Goal: Transaction & Acquisition: Download file/media

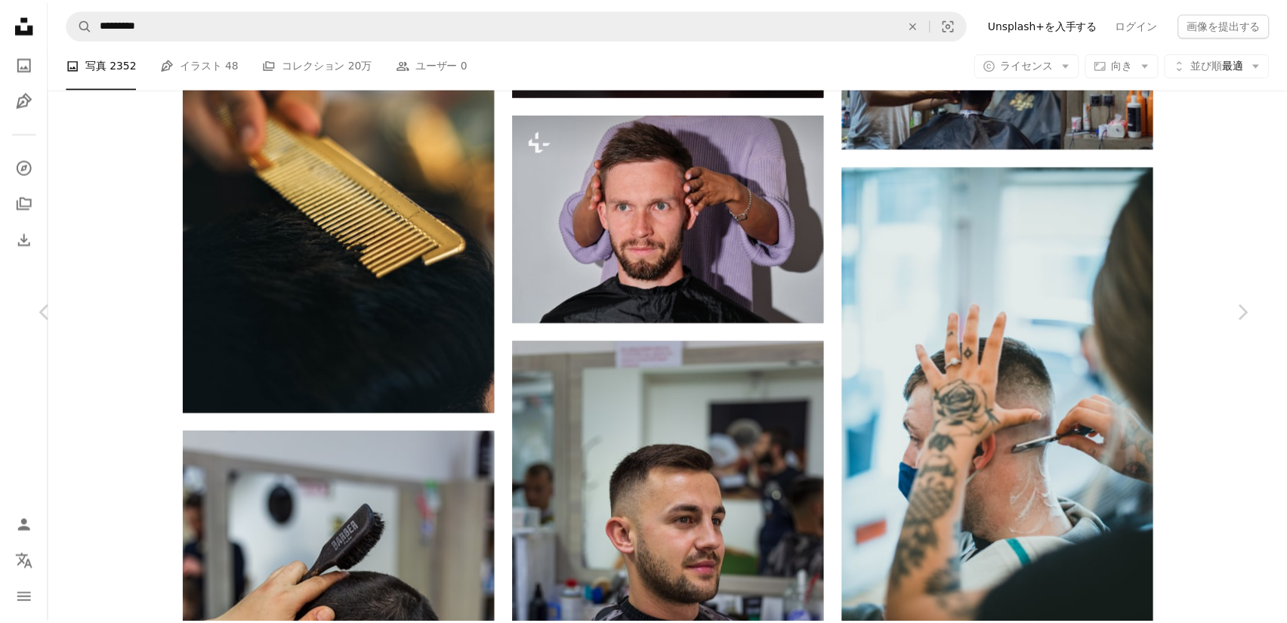
scroll to position [33538, 0]
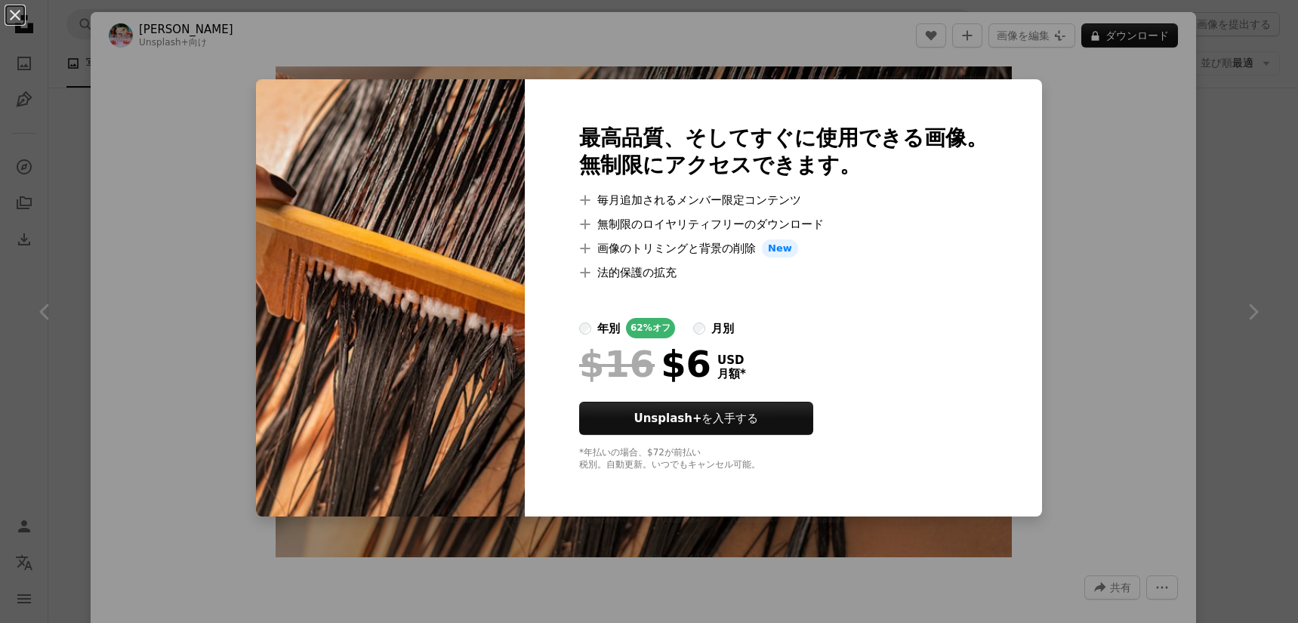
click at [1105, 204] on div "An X shape 最高品質、そしてすぐに使用できる画像。 無制限にアクセスできます。 A plus sign 毎月追加されるメンバー限定コンテンツ A p…" at bounding box center [649, 311] width 1298 height 623
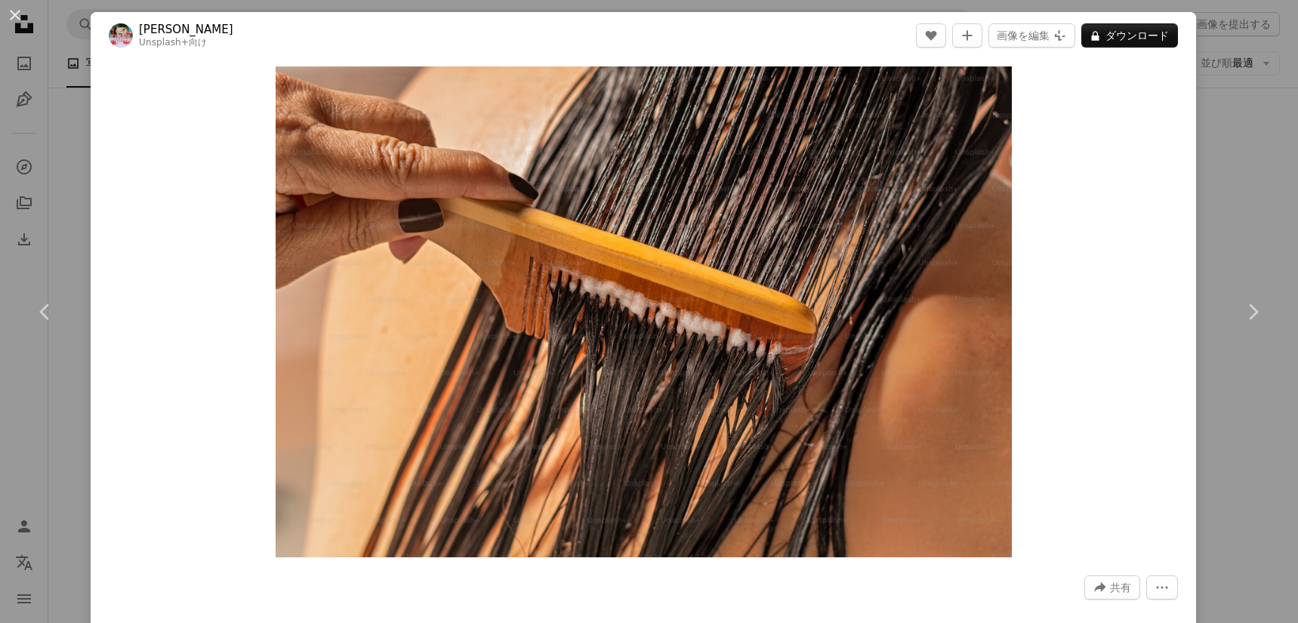
click at [1209, 187] on div "An X shape Chevron left Chevron right [PERSON_NAME] Unsplash+ 向け A heart A plus…" at bounding box center [649, 311] width 1298 height 623
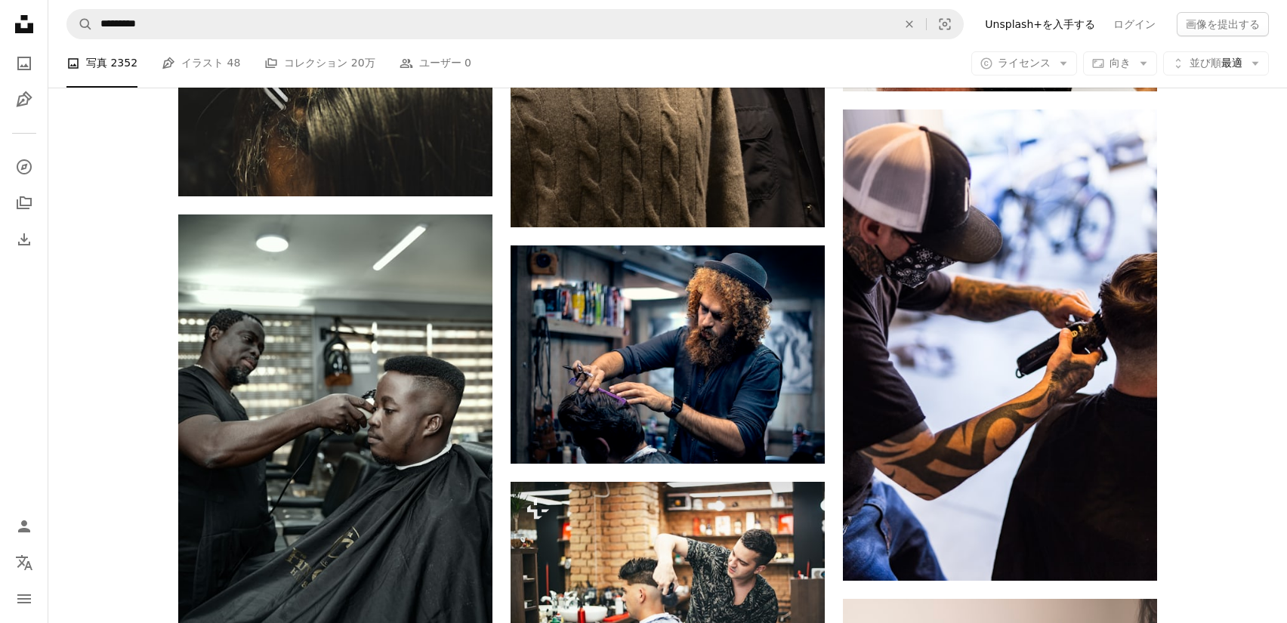
scroll to position [36786, 0]
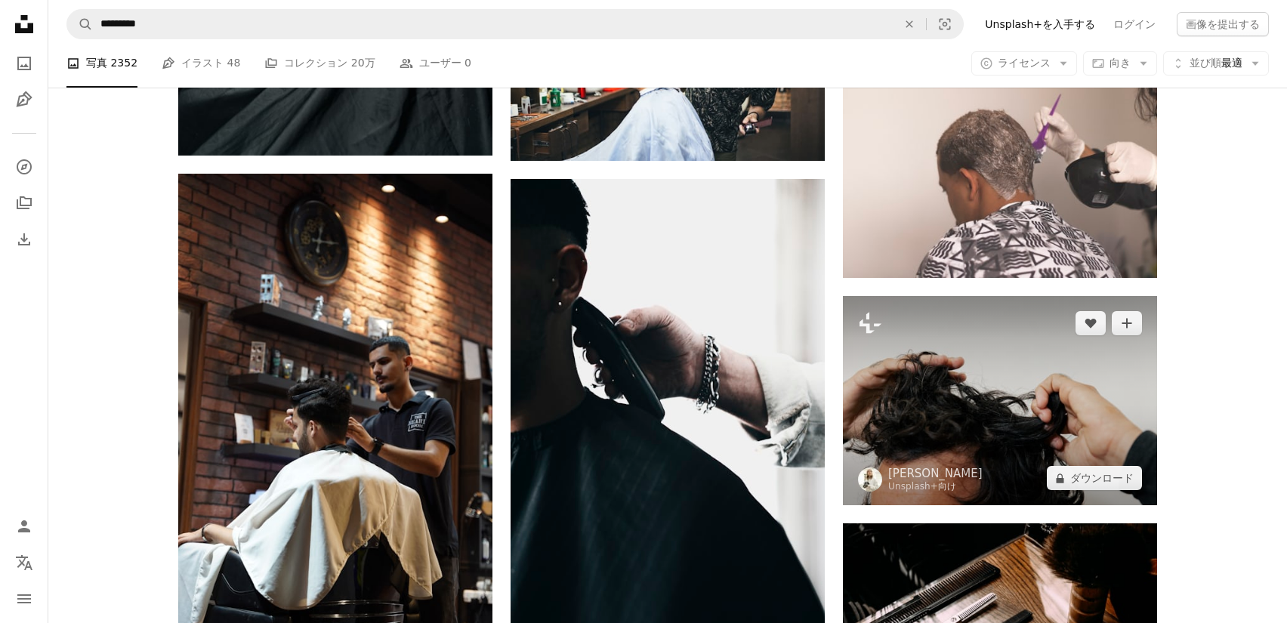
click at [993, 362] on img at bounding box center [1000, 400] width 314 height 209
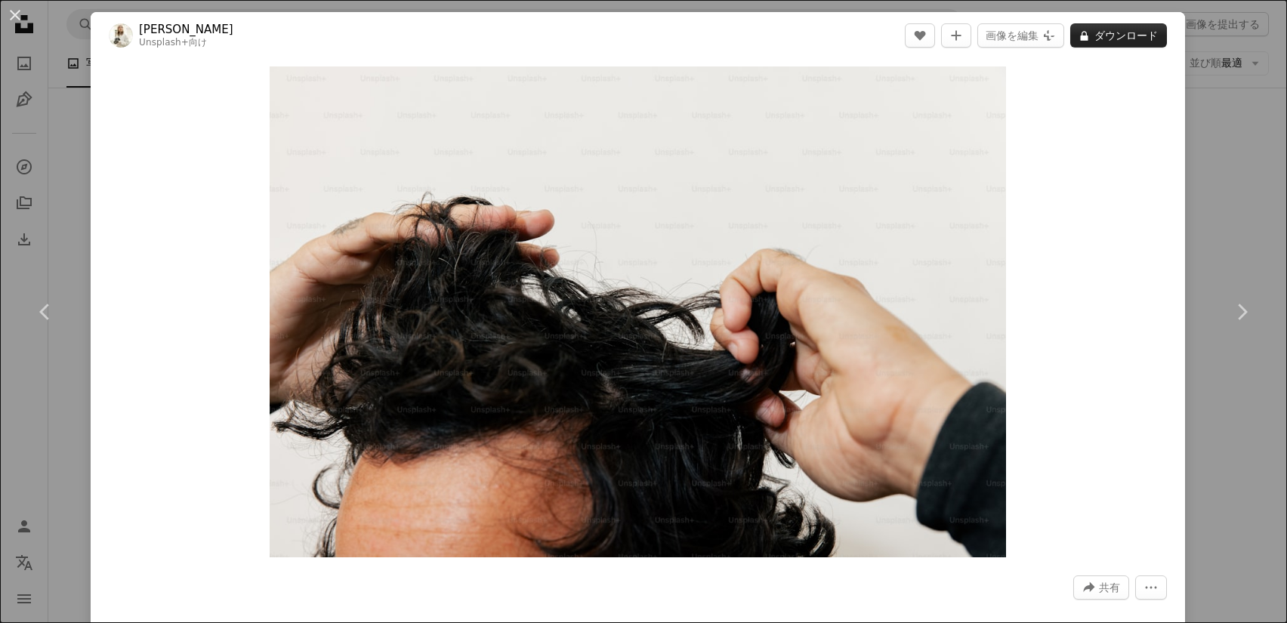
click at [1154, 33] on button "A lock ダウンロード" at bounding box center [1118, 35] width 97 height 24
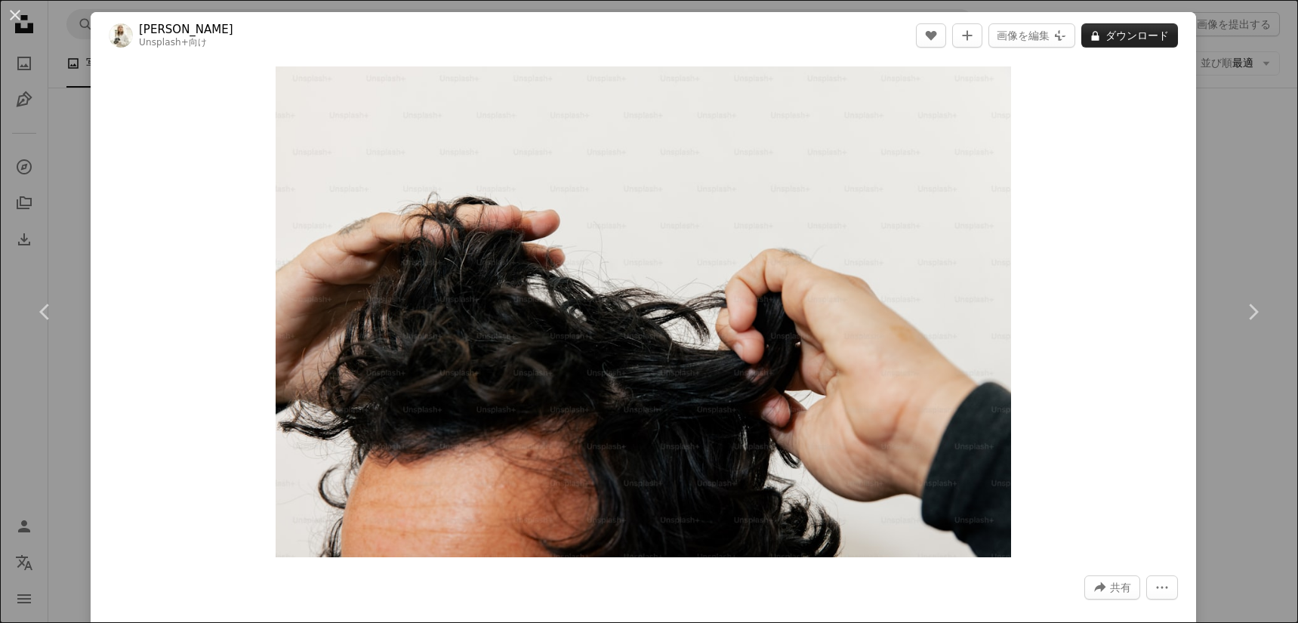
click at [1146, 41] on button "A lock ダウンロード" at bounding box center [1130, 35] width 97 height 24
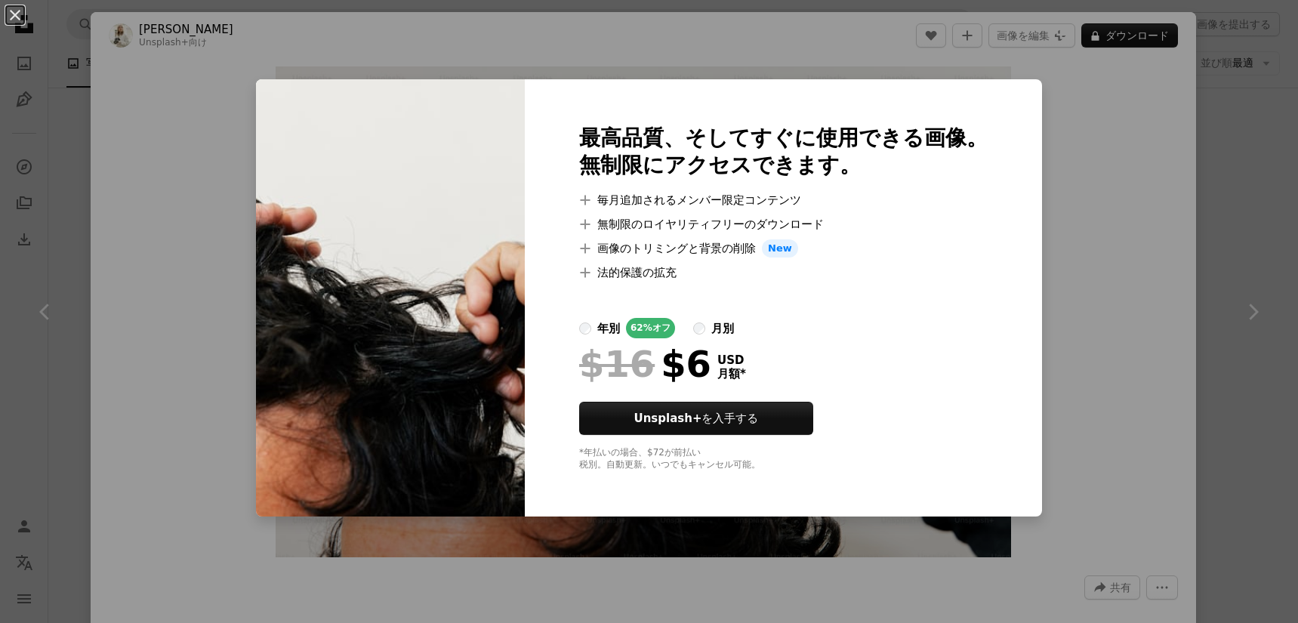
click at [1114, 239] on div "An X shape 最高品質、そしてすぐに使用できる画像。 無制限にアクセスできます。 A plus sign 毎月追加されるメンバー限定コンテンツ A p…" at bounding box center [649, 311] width 1298 height 623
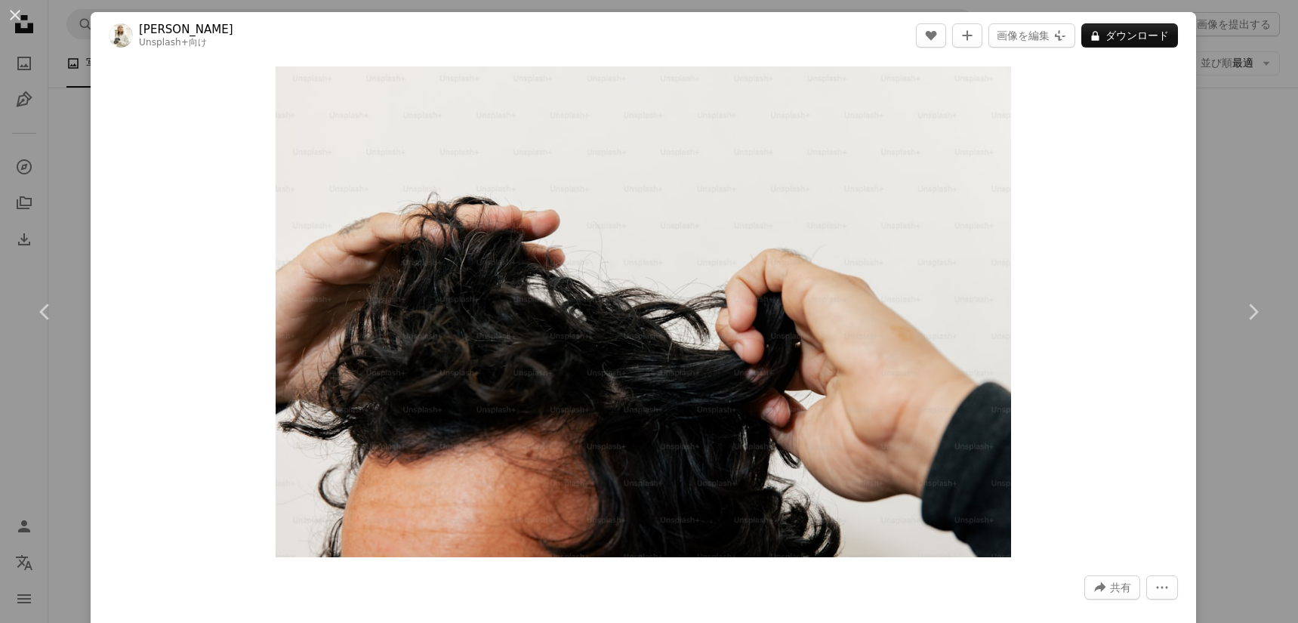
drag, startPoint x: 1221, startPoint y: 165, endPoint x: 1208, endPoint y: 175, distance: 16.6
click at [1221, 165] on div "An X shape Chevron left Chevron right [PERSON_NAME] Unsplash+ 向け A heart A plus…" at bounding box center [649, 311] width 1298 height 623
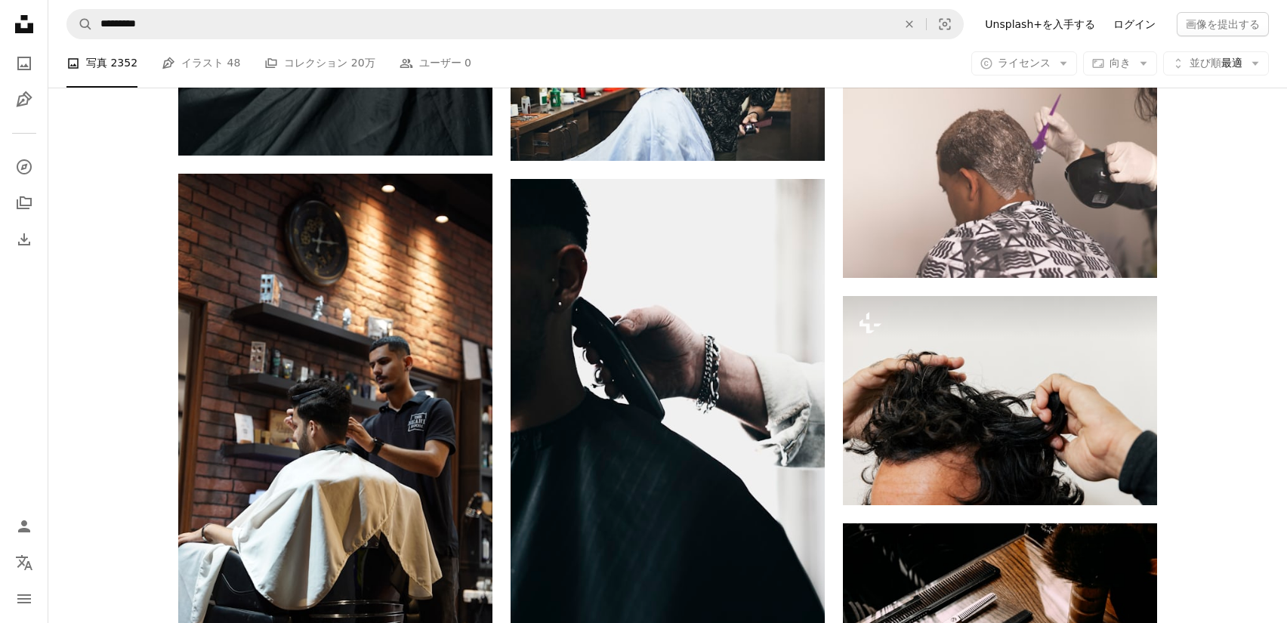
click at [1141, 23] on link "ログイン" at bounding box center [1134, 24] width 60 height 24
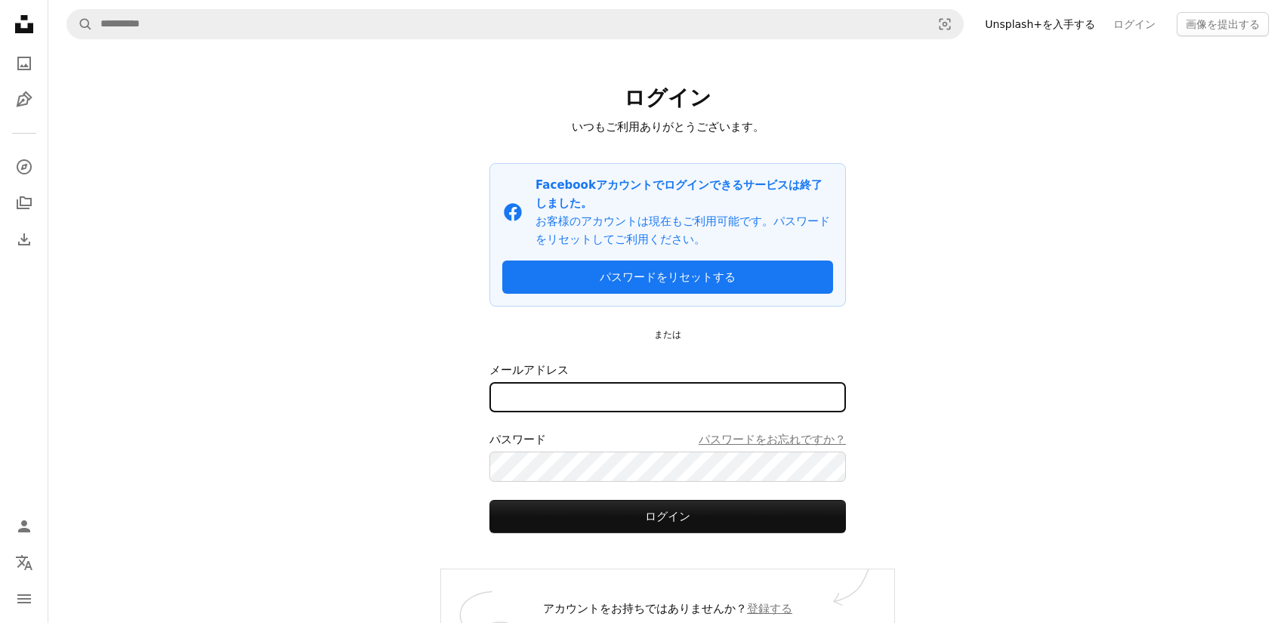
click at [728, 382] on input "メールアドレス" at bounding box center [667, 397] width 357 height 30
type input "**********"
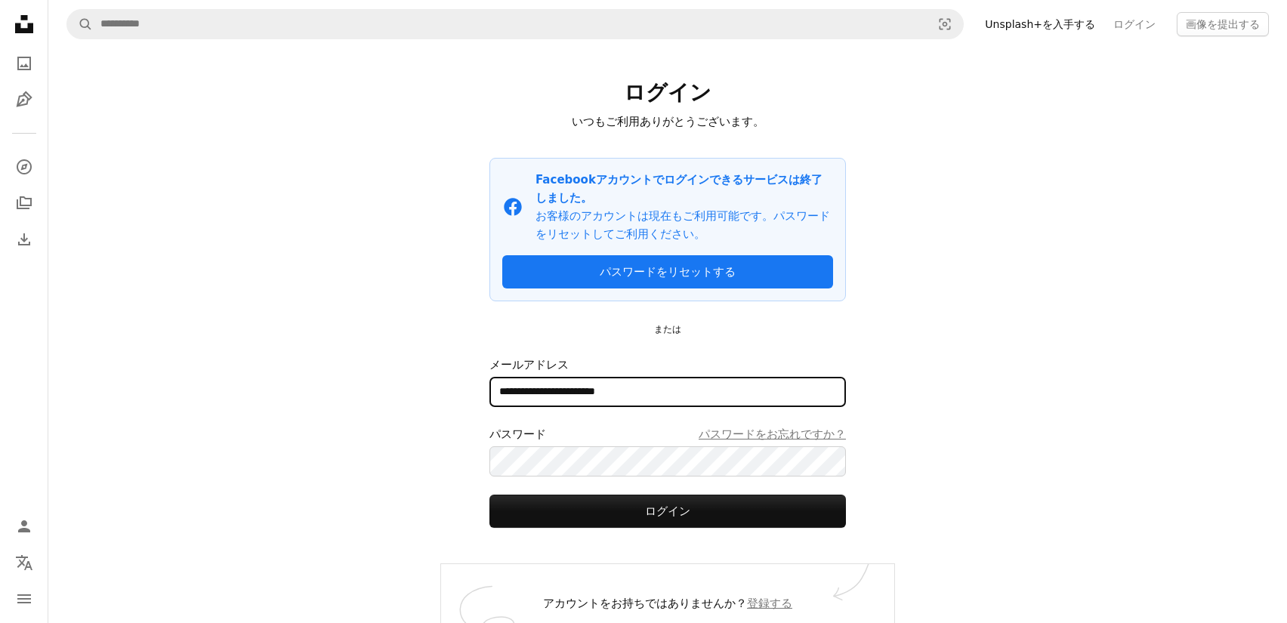
scroll to position [7, 0]
